Goal: Task Accomplishment & Management: Manage account settings

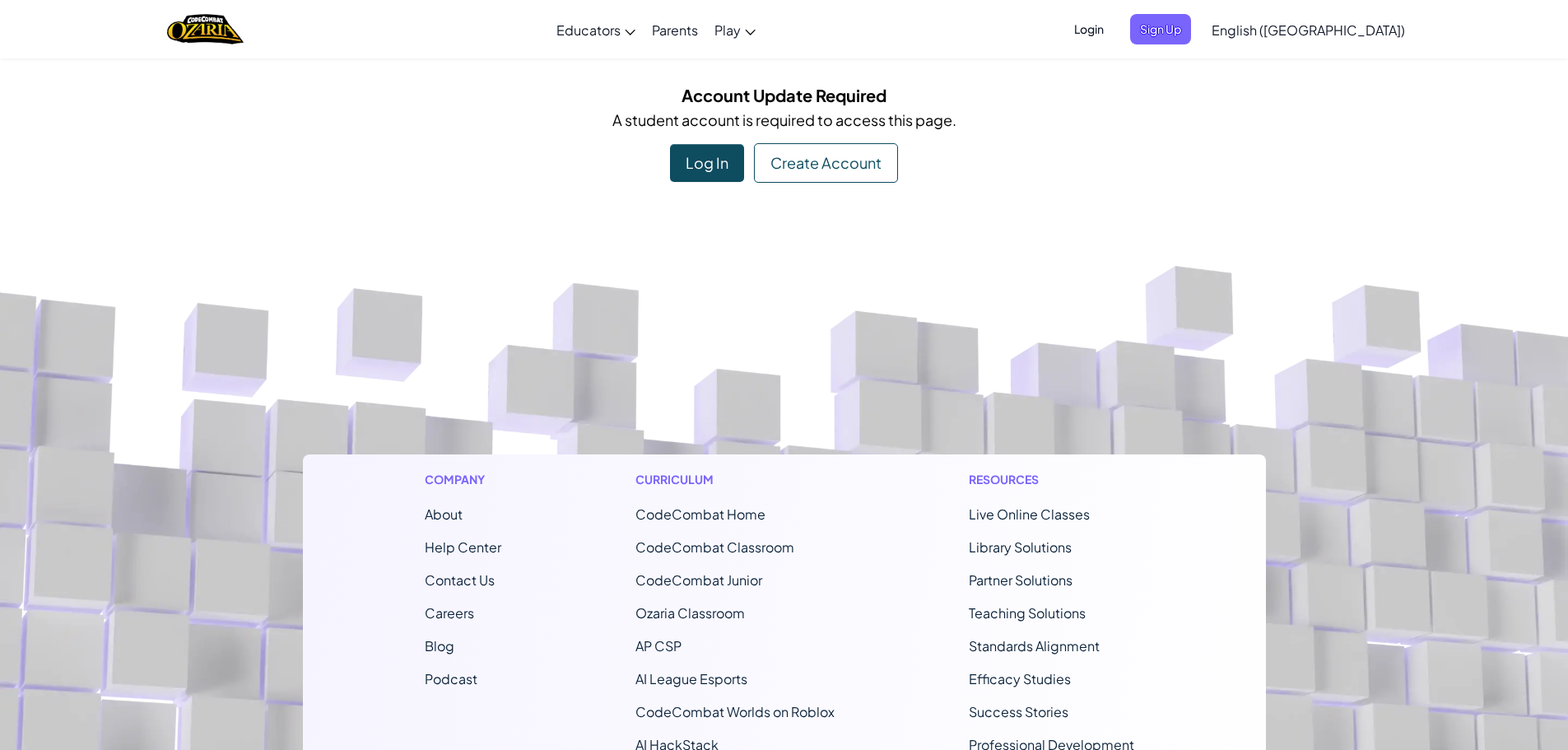
click at [722, 162] on div "Log In" at bounding box center [706, 163] width 74 height 38
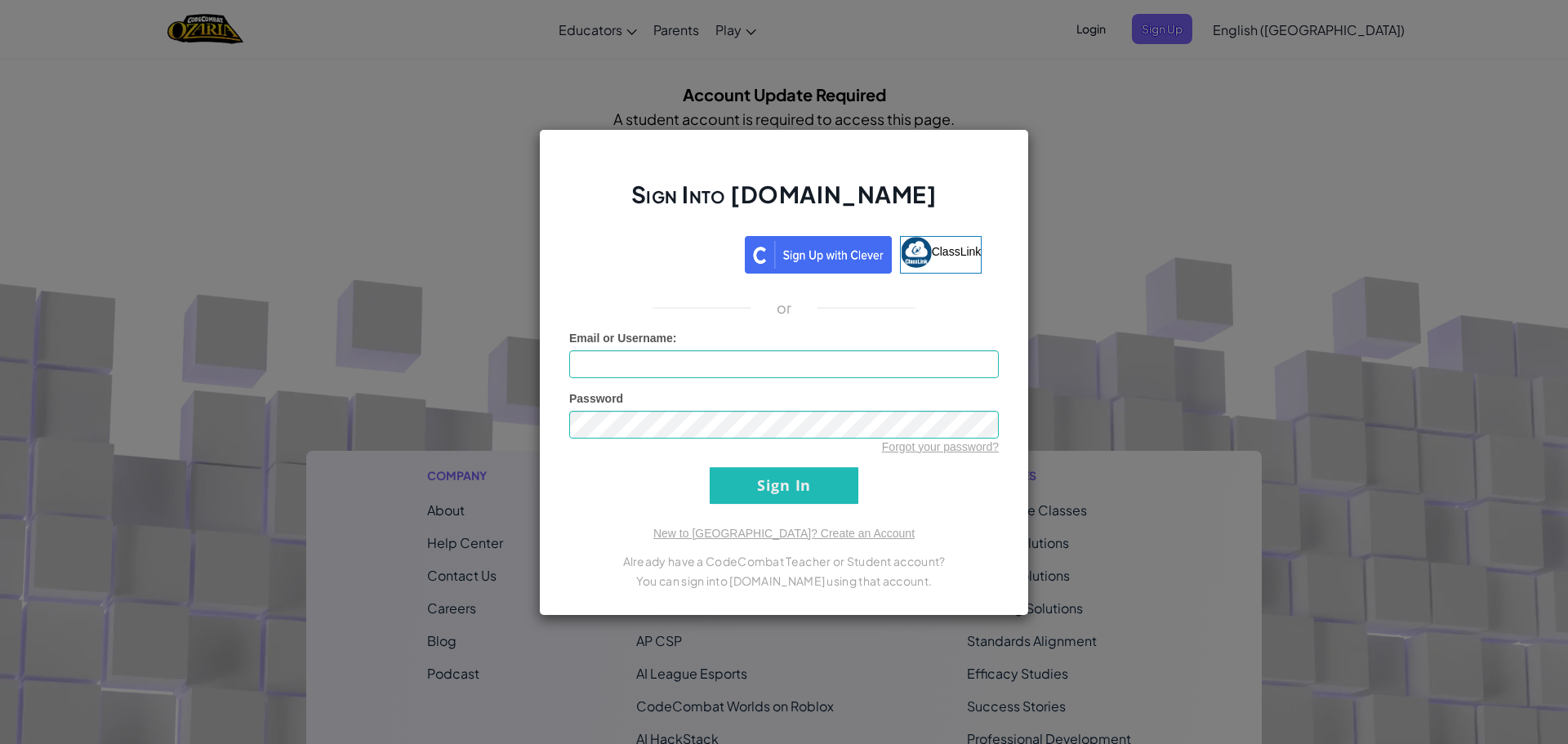
click at [1108, 182] on div "Sign Into [DOMAIN_NAME] ClassLink or Unknown Error Email or Username : Password…" at bounding box center [784, 372] width 1568 height 744
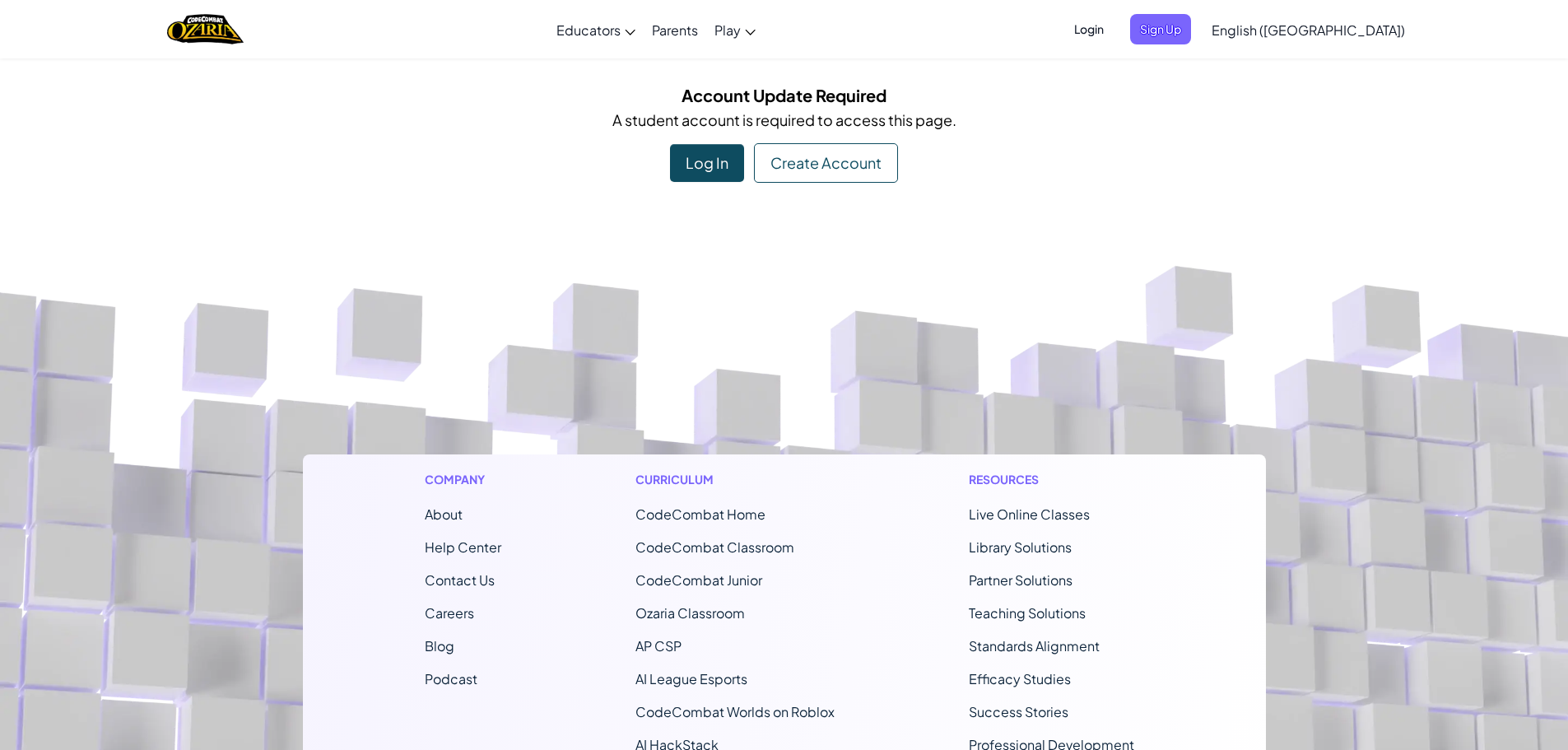
click at [694, 160] on div "Log In" at bounding box center [706, 163] width 74 height 38
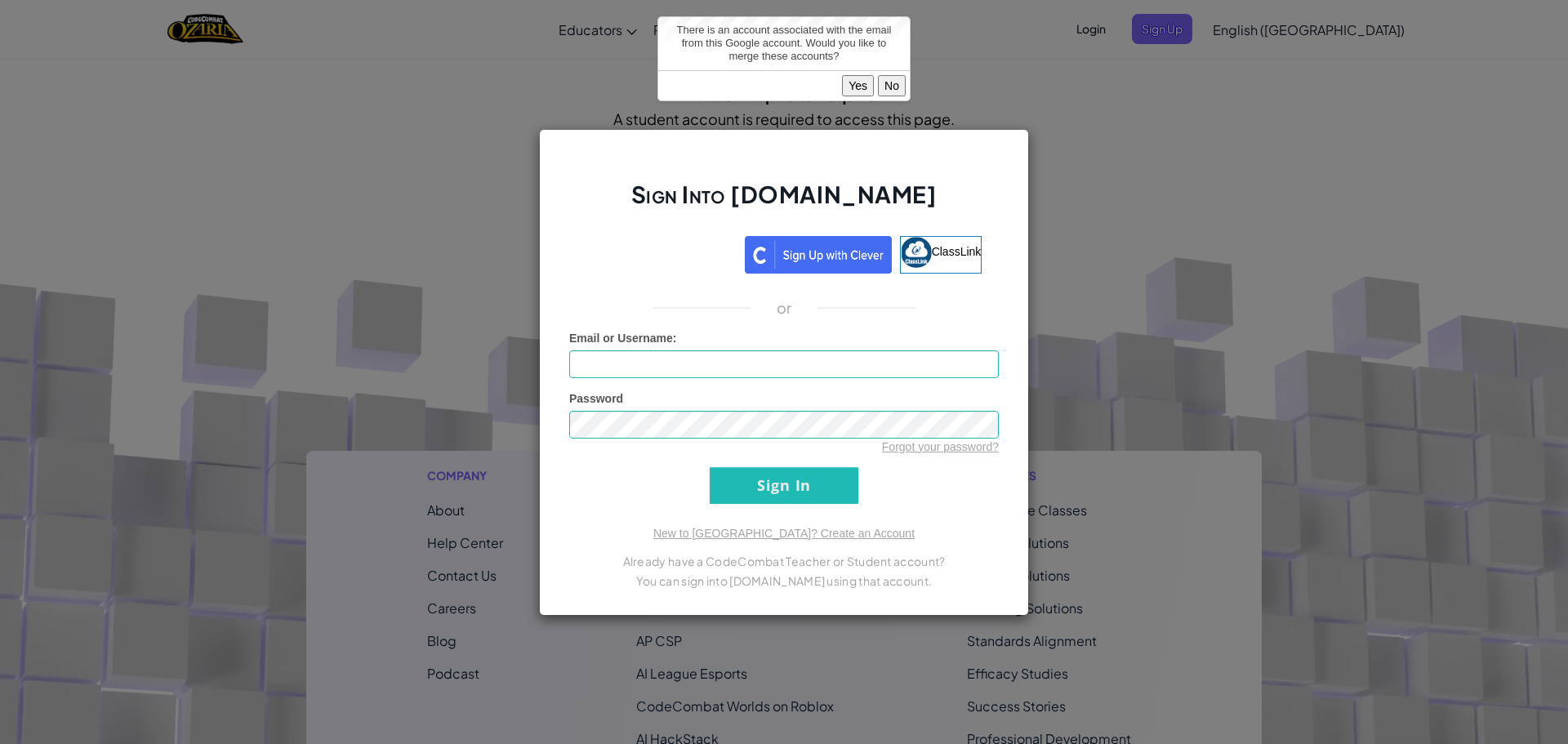
click at [891, 80] on button "No" at bounding box center [892, 85] width 28 height 21
click at [859, 84] on button "Yes" at bounding box center [857, 85] width 32 height 21
